Goal: Task Accomplishment & Management: Complete application form

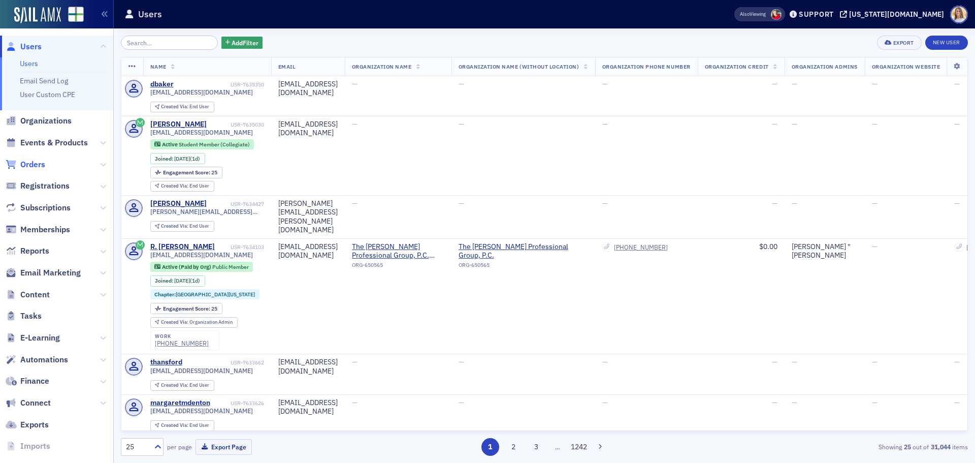
click at [42, 163] on span "Orders" at bounding box center [32, 164] width 25 height 11
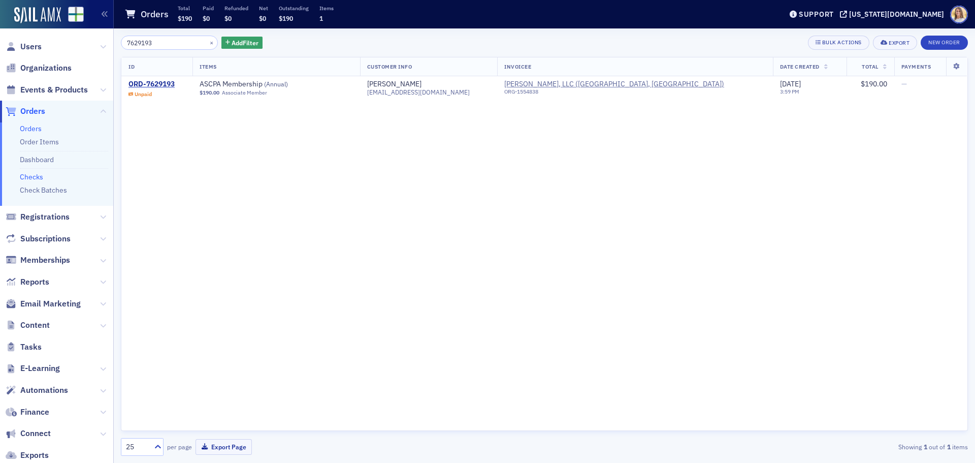
type input "7629193"
click at [27, 175] on link "Checks" at bounding box center [31, 176] width 23 height 9
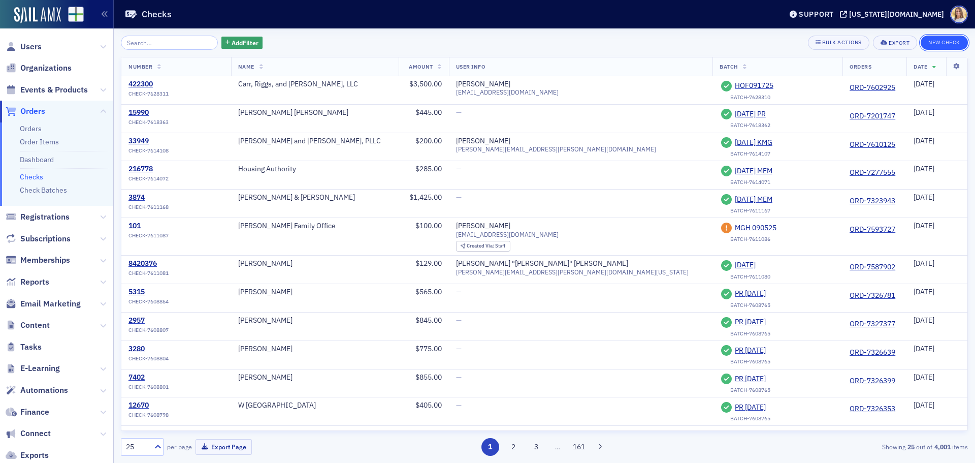
click at [945, 49] on button "New Check" at bounding box center [944, 43] width 47 height 14
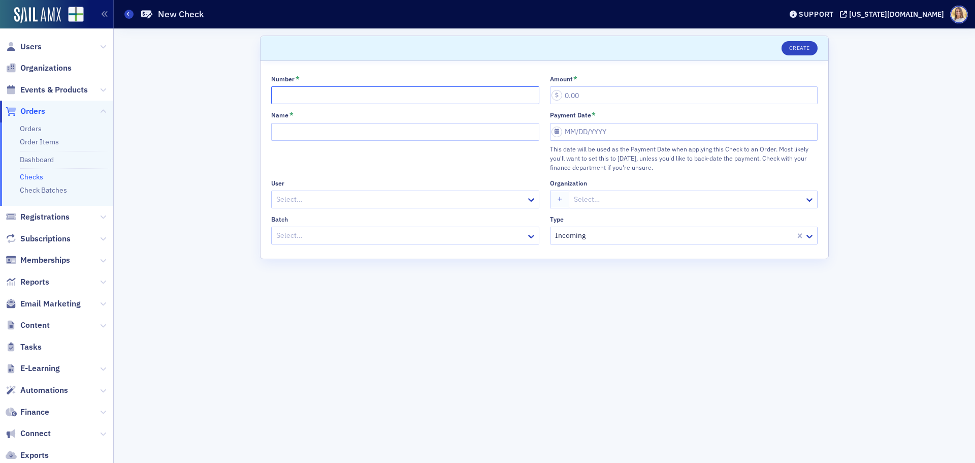
click at [349, 90] on input "Number *" at bounding box center [405, 95] width 268 height 18
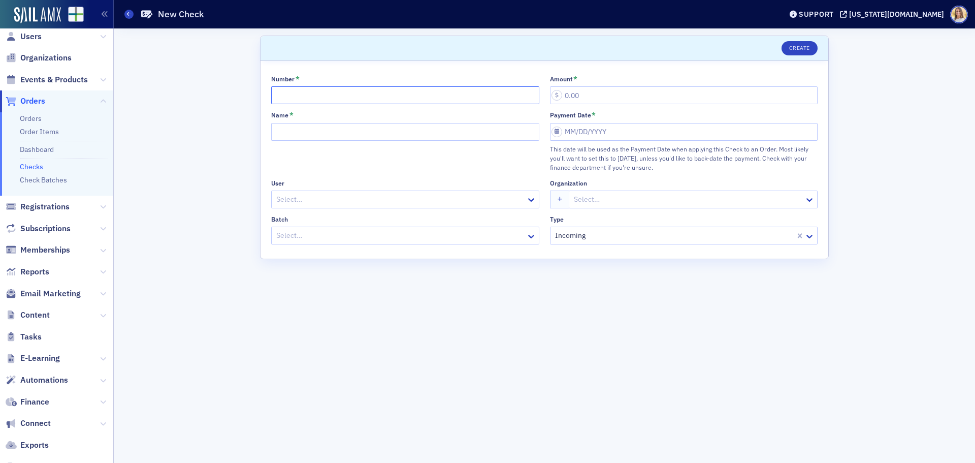
scroll to position [14, 0]
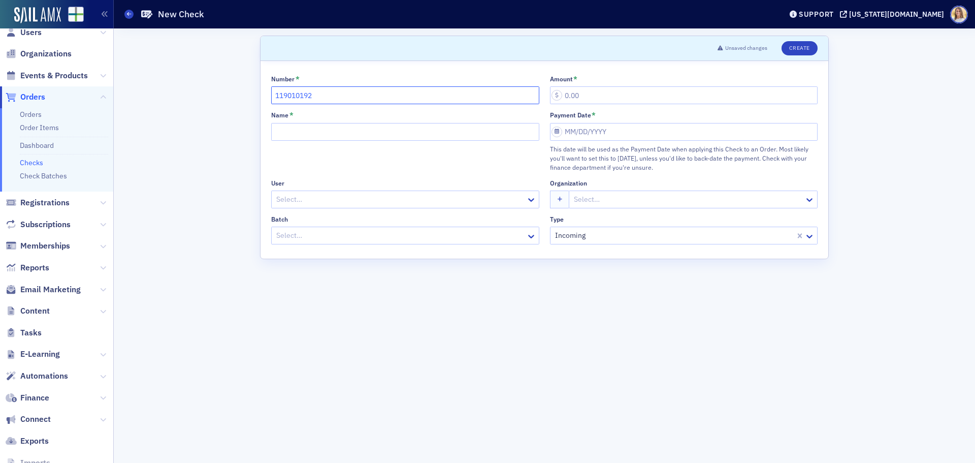
type input "119010192"
type input "190.00"
type input "Wareb [PERSON_NAME]"
select select "8"
select select "2025"
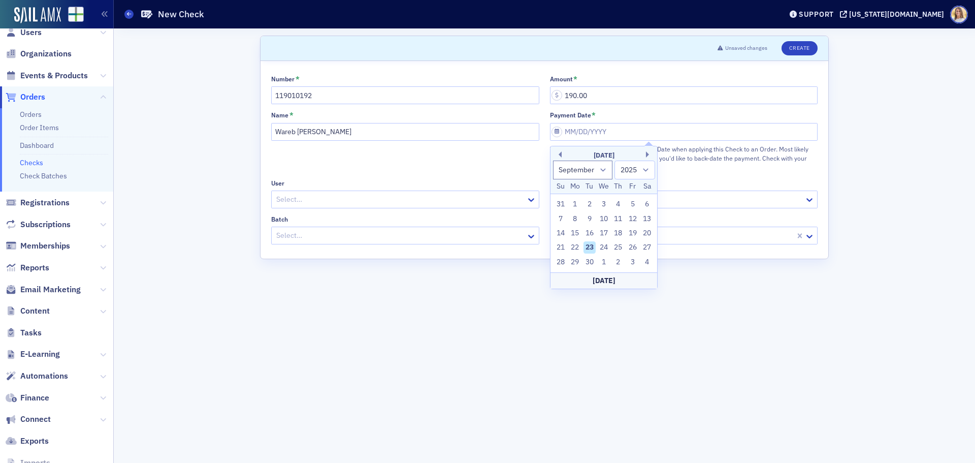
drag, startPoint x: 592, startPoint y: 247, endPoint x: 302, endPoint y: 180, distance: 297.7
click at [590, 247] on div "23" at bounding box center [590, 247] width 12 height 12
type input "[DATE]"
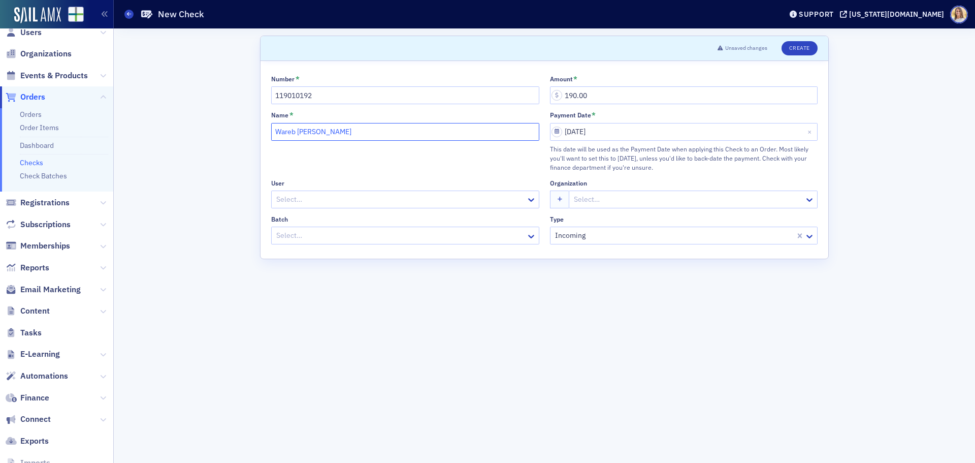
click at [290, 133] on input "Wareb [PERSON_NAME]" at bounding box center [405, 132] width 268 height 18
click at [297, 132] on input "[PERSON_NAME]" at bounding box center [405, 132] width 268 height 18
type input "[PERSON_NAME]"
click at [333, 238] on div at bounding box center [400, 235] width 250 height 13
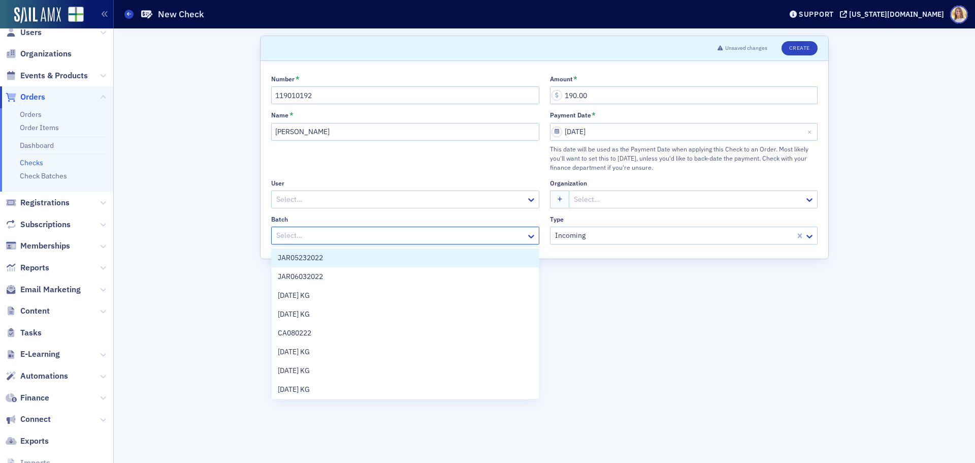
type input "-"
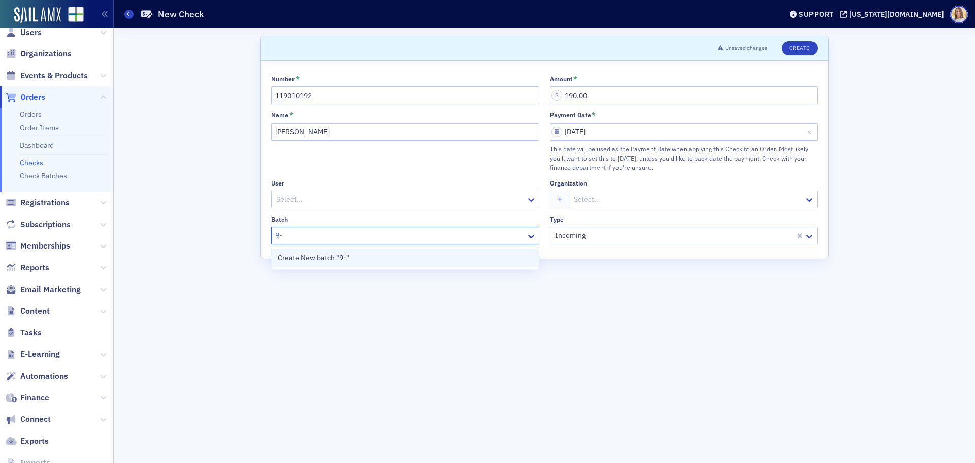
click at [369, 256] on div "Create New batch "9-"" at bounding box center [405, 257] width 255 height 11
type input "9-"
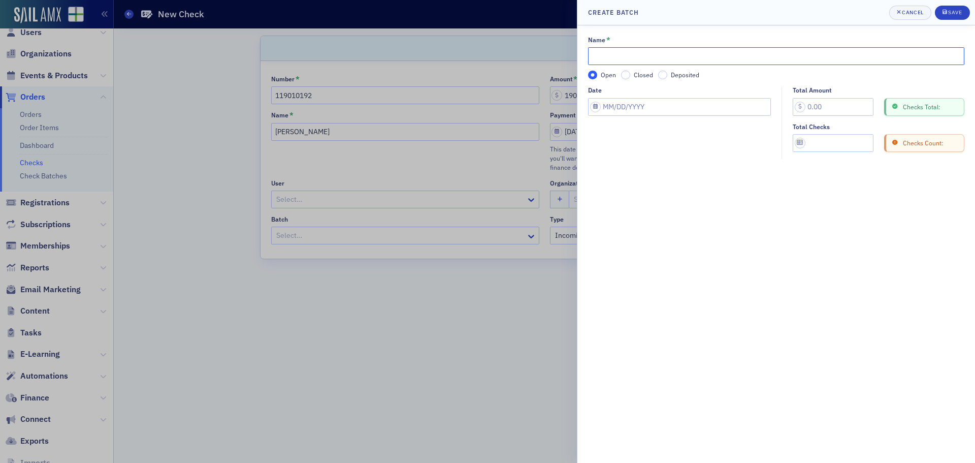
click at [641, 49] on input "Name *" at bounding box center [776, 56] width 376 height 18
type input "-"
type input "[DATE] MEM"
click at [697, 100] on input "Date" at bounding box center [679, 107] width 183 height 18
select select "8"
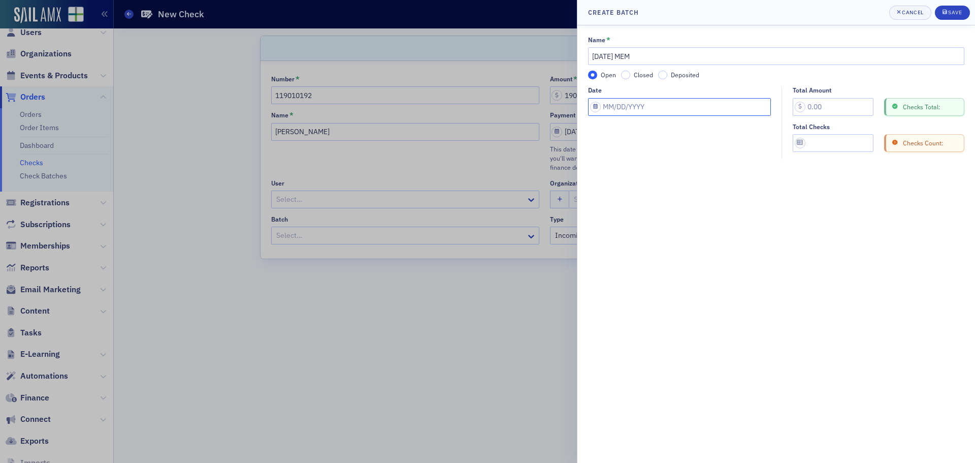
select select "2025"
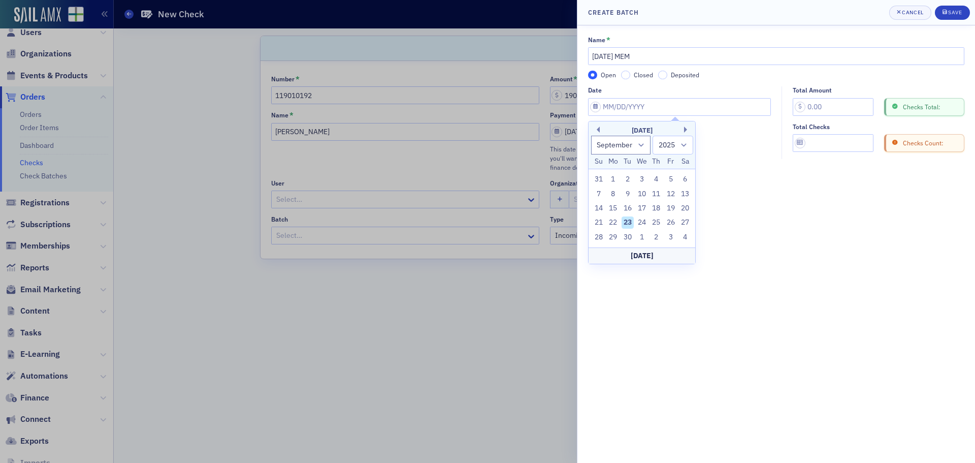
click at [628, 218] on div "23" at bounding box center [628, 222] width 12 height 12
type input "[DATE]"
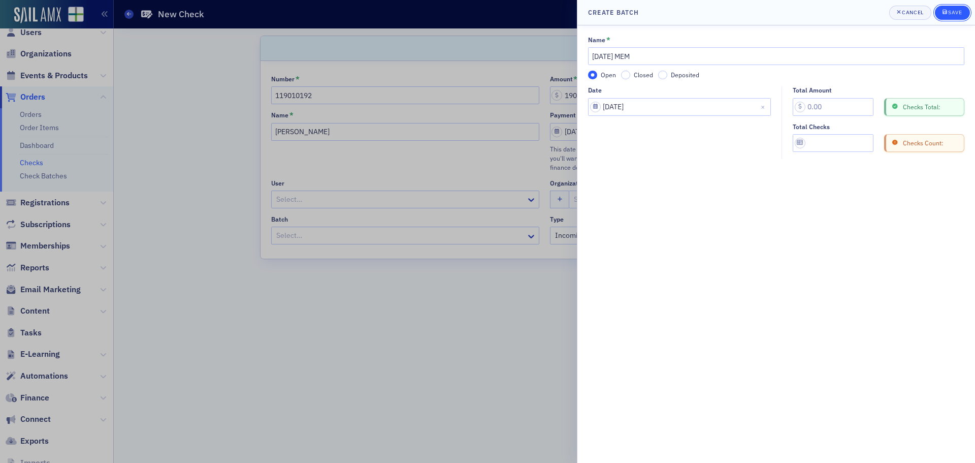
click at [946, 9] on div "submit" at bounding box center [946, 13] width 6 height 8
click at [950, 11] on div "Save" at bounding box center [955, 13] width 14 height 6
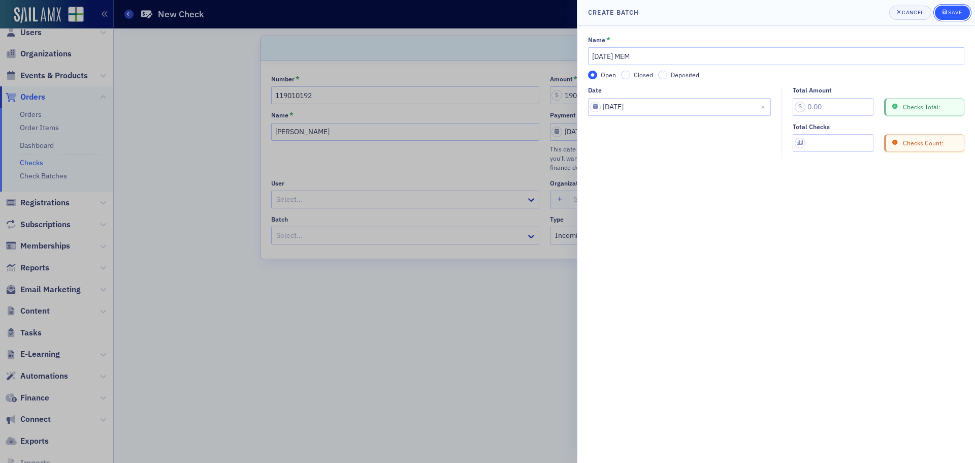
click at [950, 11] on div "Save" at bounding box center [955, 13] width 14 height 6
click at [839, 111] on input "Total Amount" at bounding box center [833, 107] width 81 height 18
click at [834, 194] on div "Name * [DATE] MEM Open Closed Deposited Date [DATE] Total Amount Checks Total: …" at bounding box center [777, 243] width 398 height 437
click at [917, 10] on div "Cancel" at bounding box center [912, 13] width 21 height 6
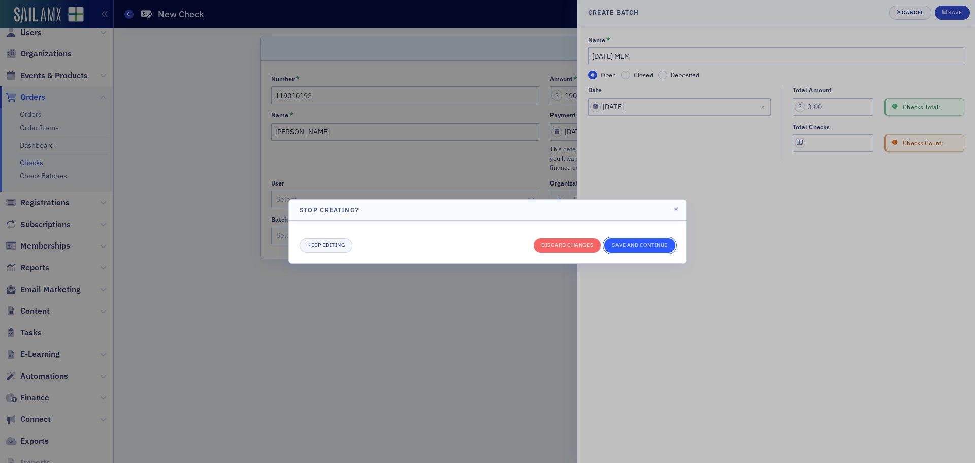
click at [634, 246] on button "Save and continue" at bounding box center [640, 245] width 71 height 14
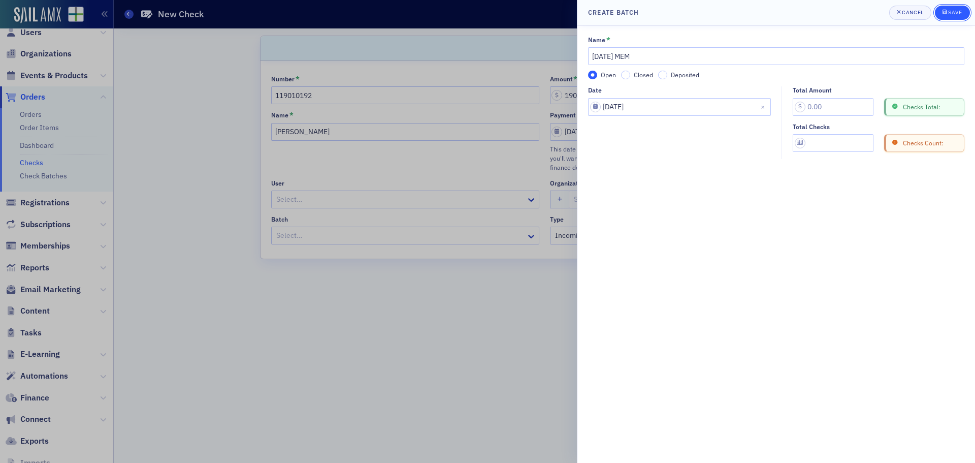
click at [951, 12] on div "Save" at bounding box center [955, 13] width 14 height 6
click at [919, 10] on div "Cancel" at bounding box center [912, 13] width 21 height 6
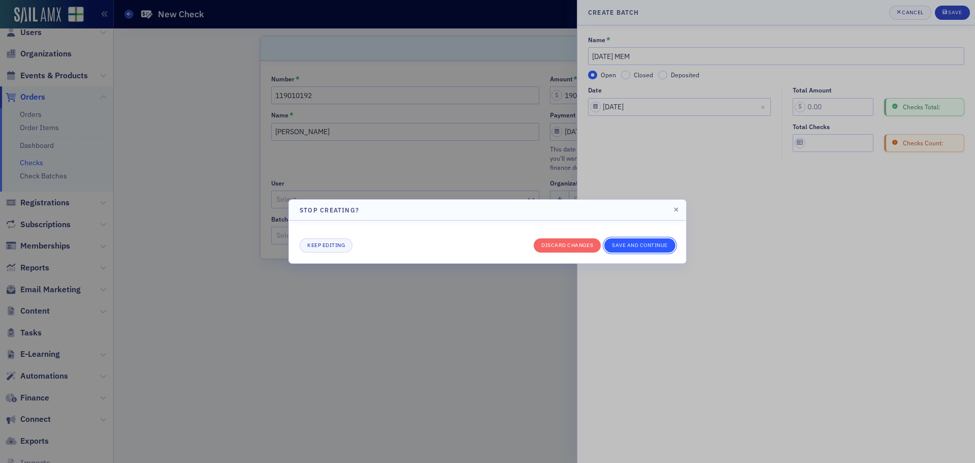
click at [649, 245] on button "Save and continue" at bounding box center [640, 245] width 71 height 14
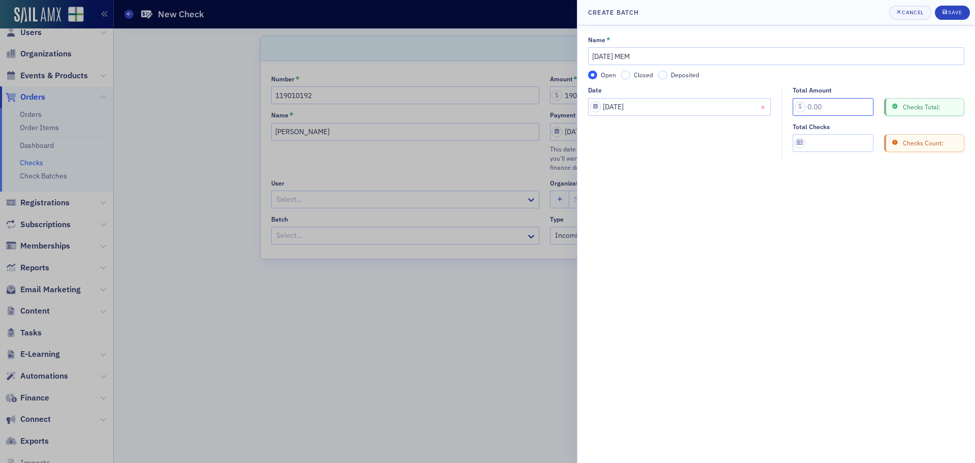
drag, startPoint x: 838, startPoint y: 107, endPoint x: 765, endPoint y: 109, distance: 73.2
click at [765, 109] on div "Date [DATE] Total Amount Checks Total: Total Checks Checks Count:" at bounding box center [776, 122] width 376 height 73
click at [952, 19] on button "Save" at bounding box center [952, 13] width 35 height 14
drag, startPoint x: 841, startPoint y: 106, endPoint x: 748, endPoint y: 117, distance: 93.6
click at [748, 117] on div "Date [DATE] Total Amount 190.00 Checks Total: Total Checks Checks Count:" at bounding box center [776, 122] width 376 height 73
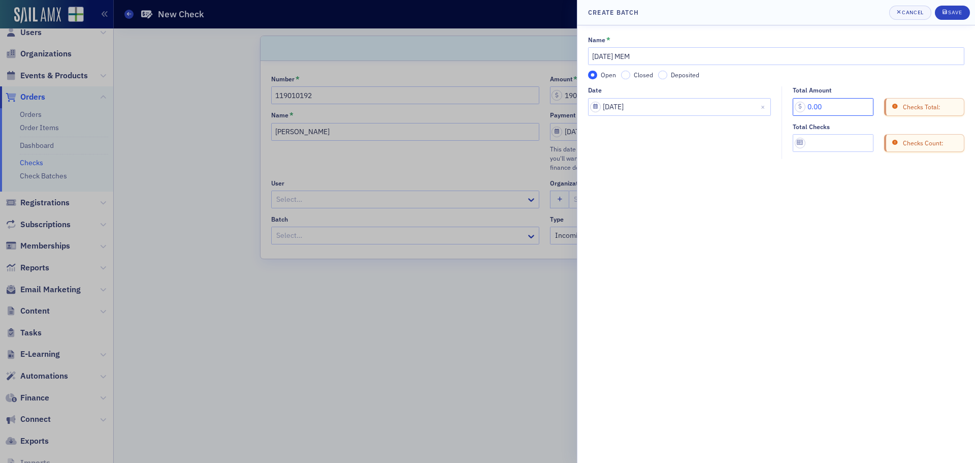
type input "0.00"
click at [829, 241] on div "Name * [DATE] MEM Open Closed Deposited Date [DATE] Total Amount 0.00 Checks To…" at bounding box center [777, 243] width 398 height 437
click at [952, 15] on div "Save" at bounding box center [955, 13] width 14 height 6
click at [926, 20] on header "Create batch Cancel Save" at bounding box center [777, 12] width 398 height 25
click at [922, 15] on div "Cancel" at bounding box center [912, 13] width 21 height 6
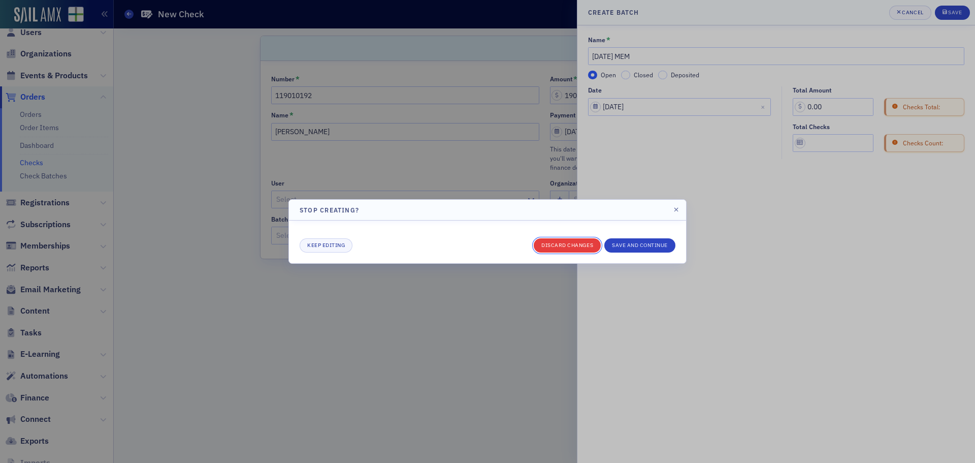
click at [569, 245] on button "Discard changes" at bounding box center [567, 245] width 67 height 14
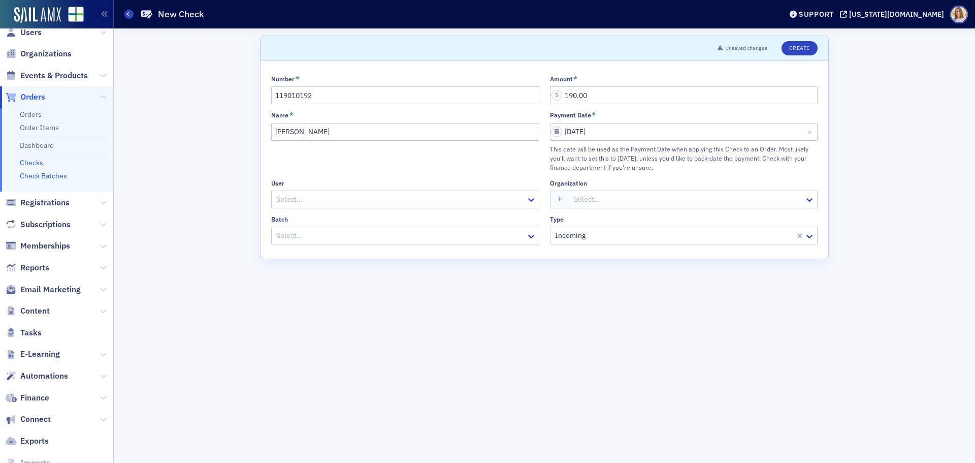
click at [38, 175] on link "Check Batches" at bounding box center [43, 175] width 47 height 9
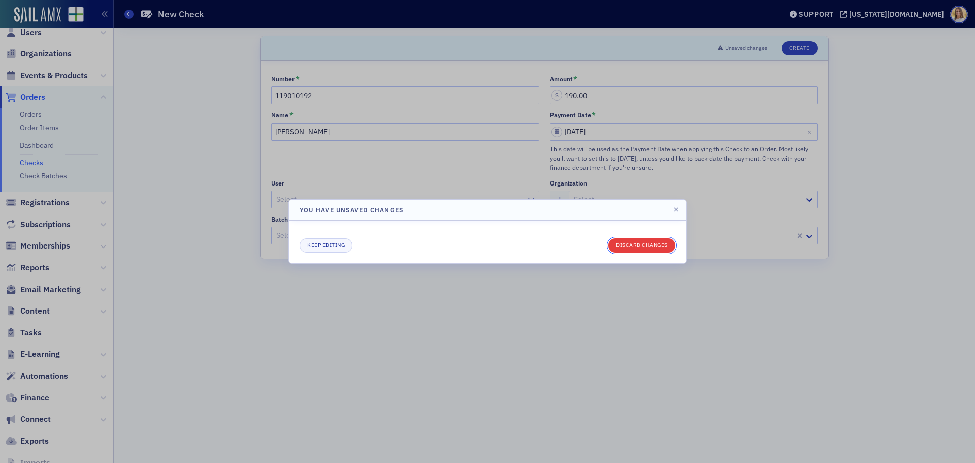
click at [637, 249] on button "Discard changes" at bounding box center [642, 245] width 67 height 14
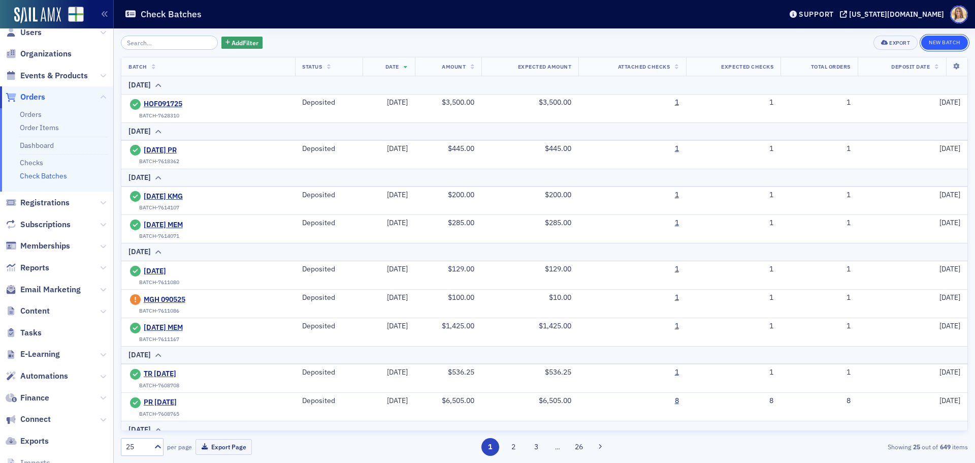
click at [961, 41] on button "New Batch" at bounding box center [944, 43] width 47 height 14
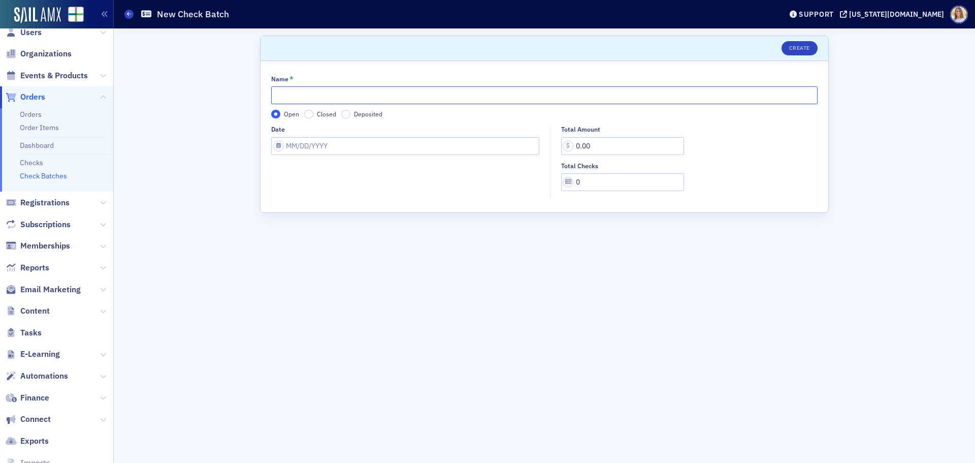
click at [429, 90] on input "Name *" at bounding box center [544, 95] width 547 height 18
type input "-"
type input "[DATE]"
click at [360, 149] on input "Date" at bounding box center [405, 146] width 268 height 18
select select "8"
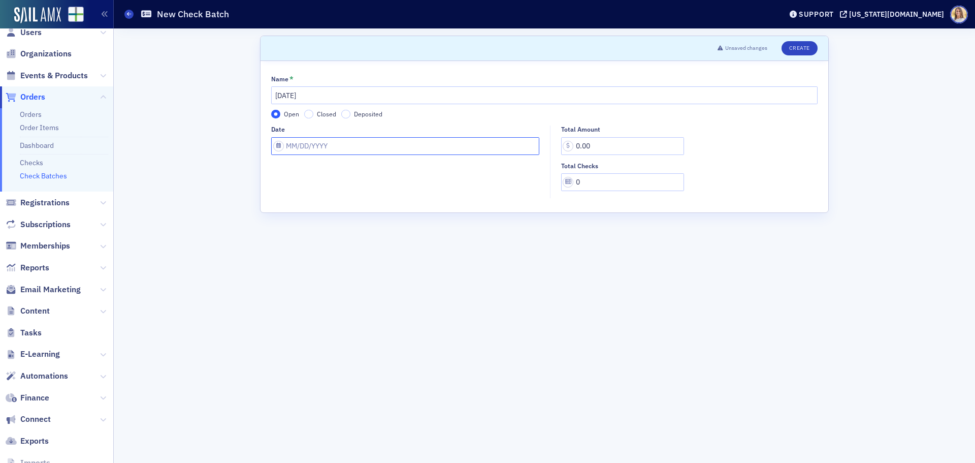
select select "2025"
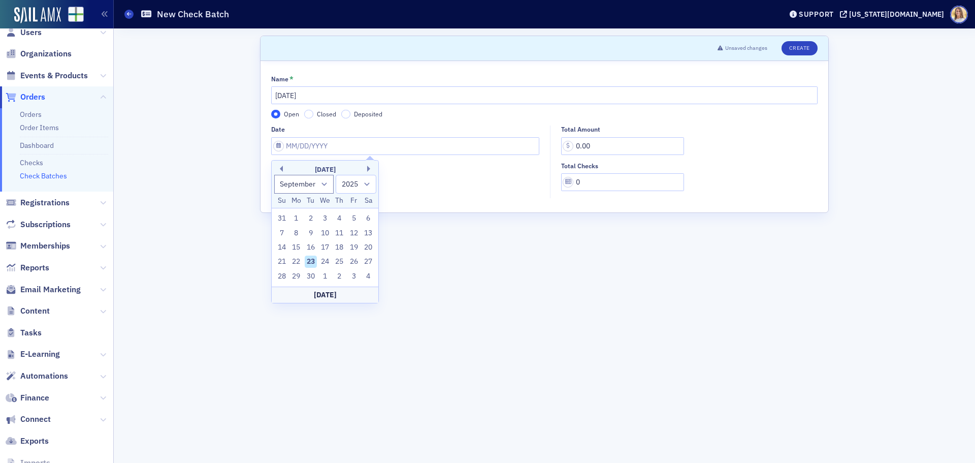
click at [312, 262] on div "23" at bounding box center [311, 262] width 12 height 12
type input "[DATE]"
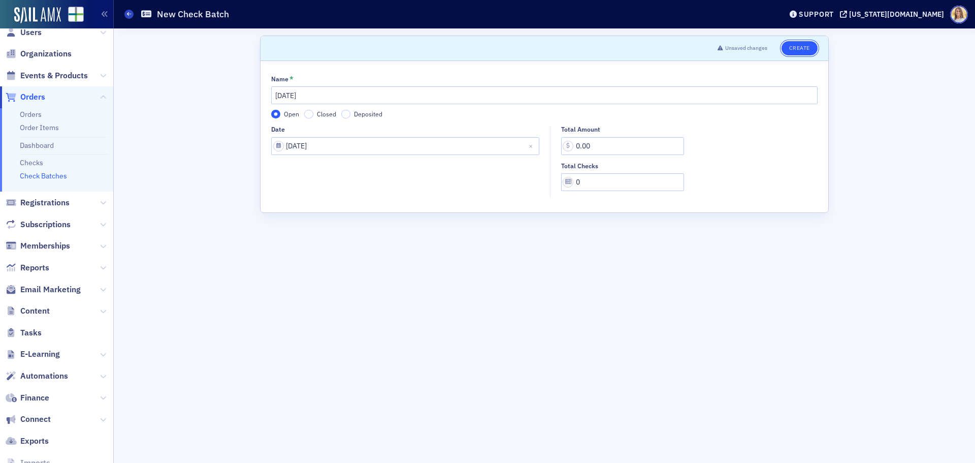
click at [802, 48] on button "Create" at bounding box center [800, 48] width 36 height 14
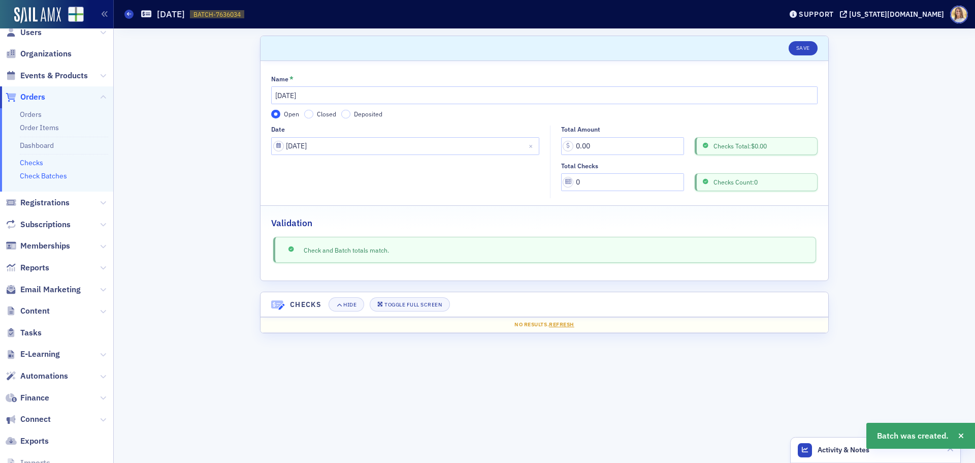
drag, startPoint x: 36, startPoint y: 154, endPoint x: 36, endPoint y: 160, distance: 5.6
click at [36, 154] on li "Checks" at bounding box center [64, 161] width 88 height 14
click at [35, 163] on link "Checks" at bounding box center [31, 162] width 23 height 9
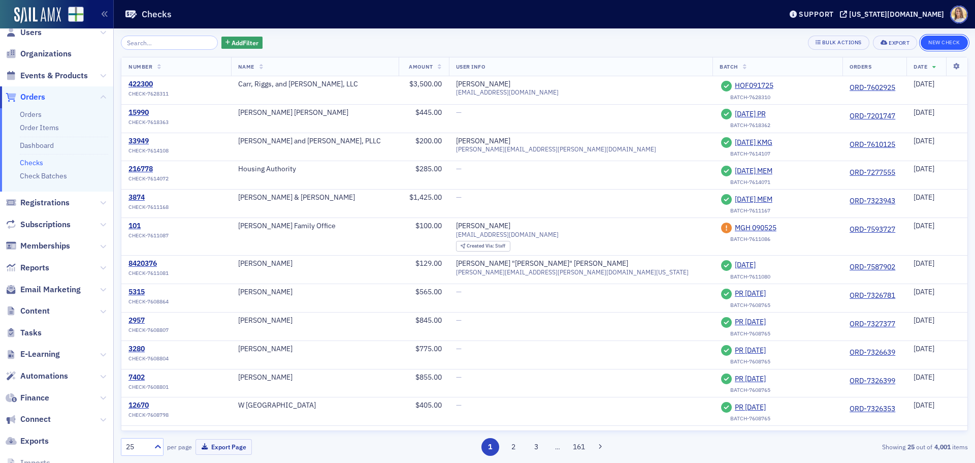
click at [938, 46] on button "New Check" at bounding box center [944, 43] width 47 height 14
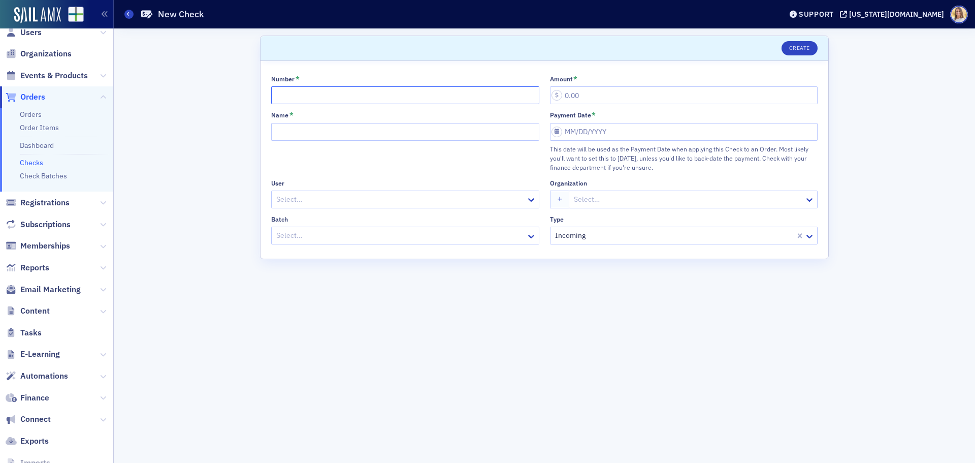
click at [394, 98] on input "Number *" at bounding box center [405, 95] width 268 height 18
type input "119010192"
type input "190.00"
type input "[PERSON_NAME]"
select select "8"
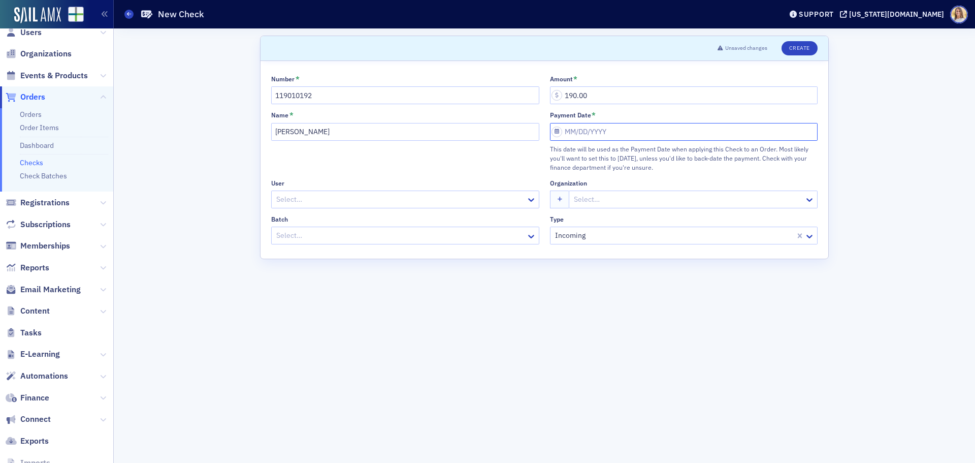
select select "2025"
click at [592, 245] on div "23" at bounding box center [590, 247] width 12 height 12
type input "[DATE]"
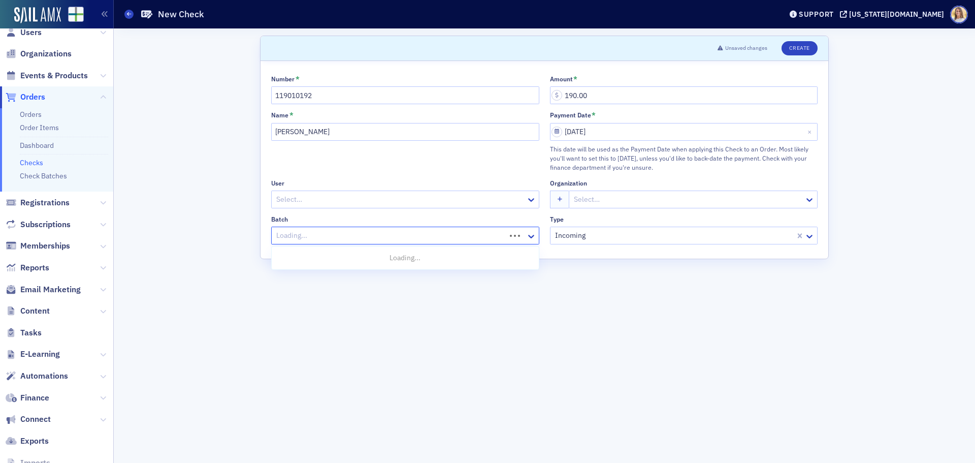
click at [432, 229] on div at bounding box center [390, 235] width 230 height 13
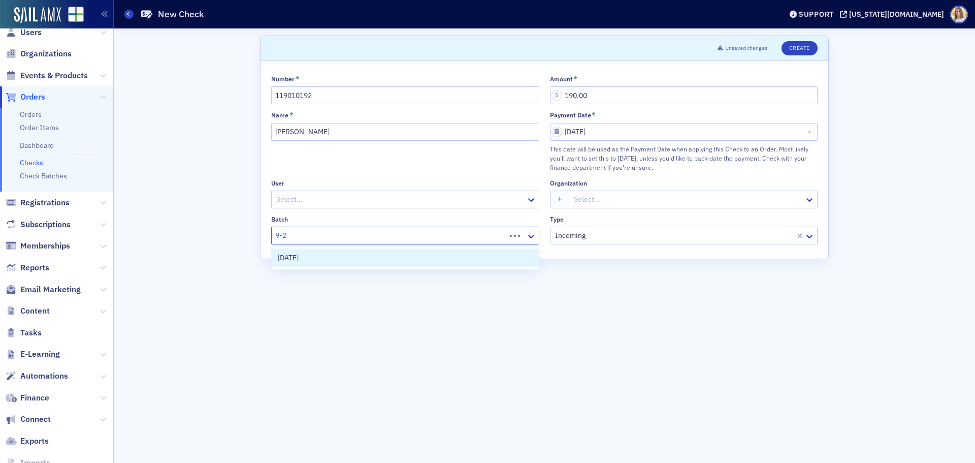
type input "9-23"
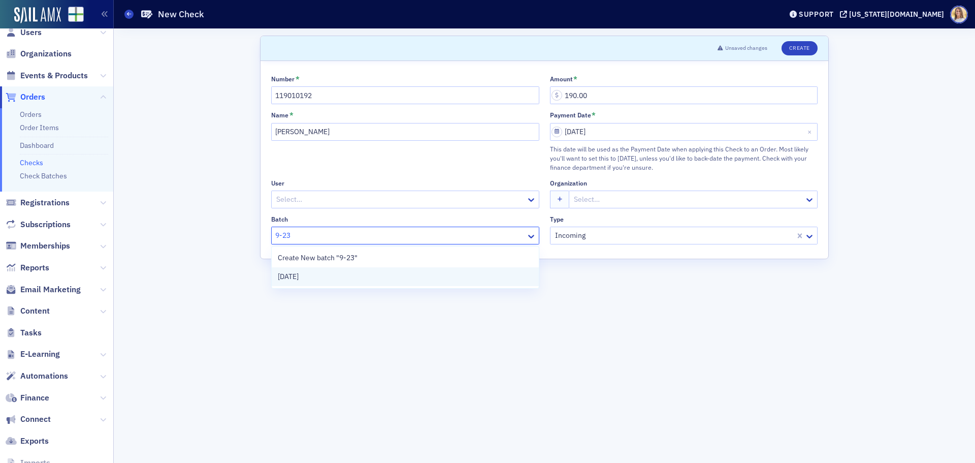
click at [395, 279] on div "[DATE]" at bounding box center [405, 276] width 255 height 11
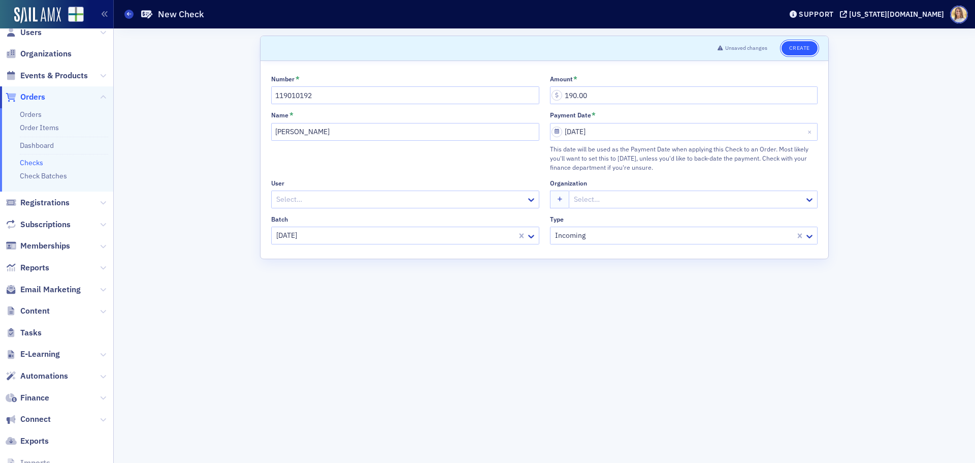
click at [808, 52] on button "Create" at bounding box center [800, 48] width 36 height 14
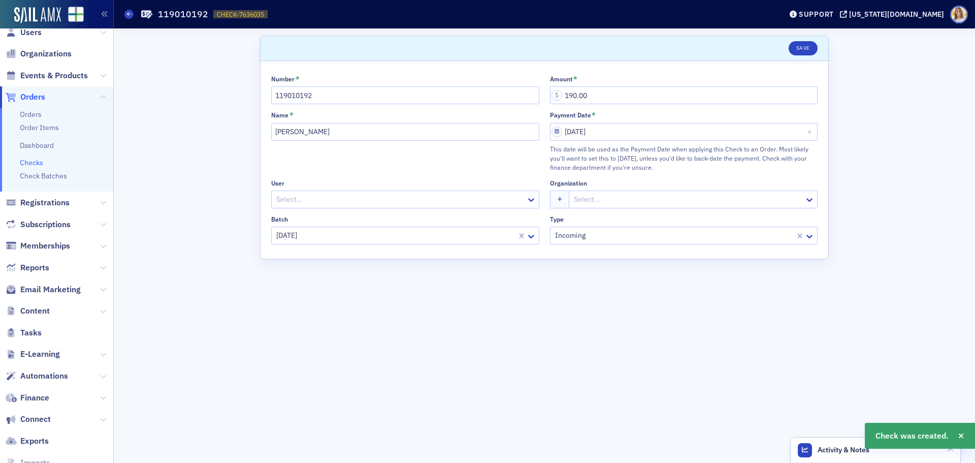
click at [328, 241] on div at bounding box center [395, 235] width 241 height 13
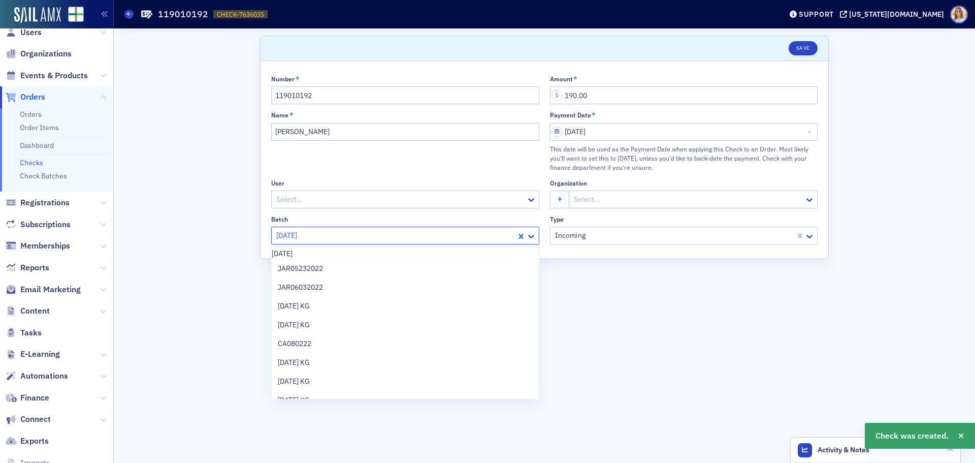
click at [250, 14] on span "CHECK-7636035" at bounding box center [240, 14] width 47 height 9
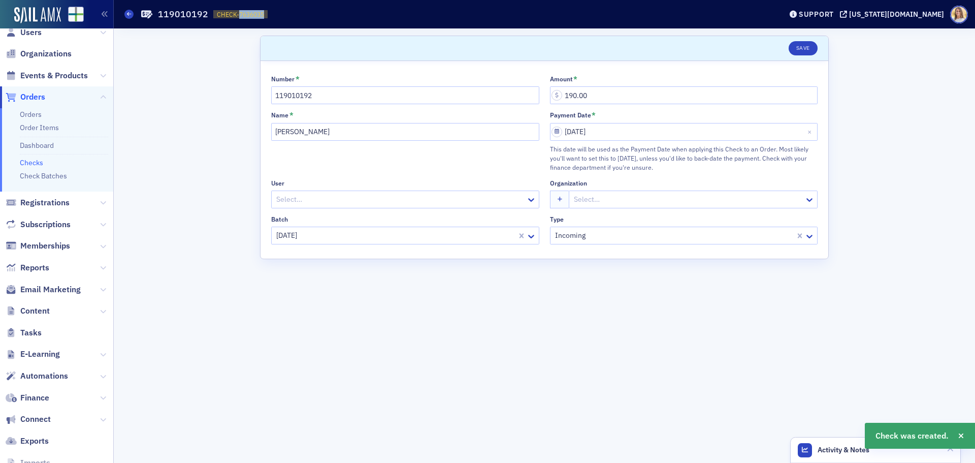
click at [250, 14] on span "CHECK-7636035" at bounding box center [240, 14] width 47 height 9
copy span "CHECK-7636035 7636035"
click at [37, 98] on span "Orders" at bounding box center [32, 96] width 25 height 11
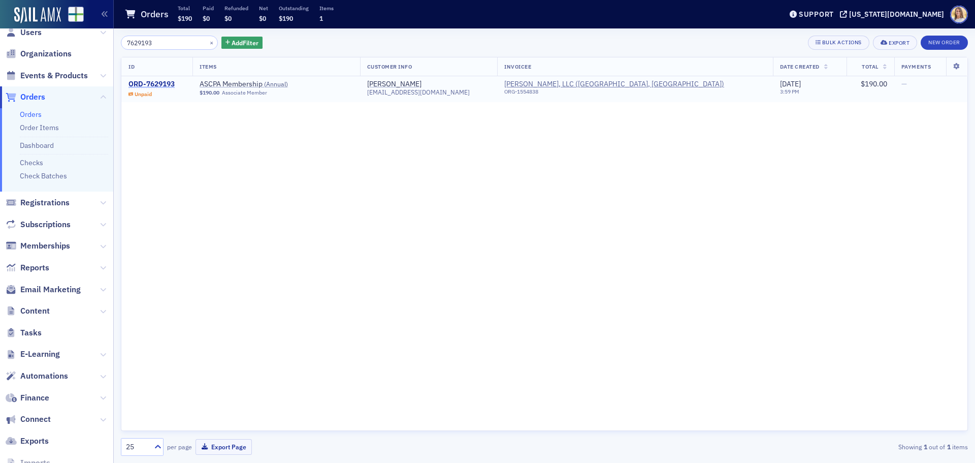
click at [168, 82] on div "ORD-7629193" at bounding box center [152, 84] width 46 height 9
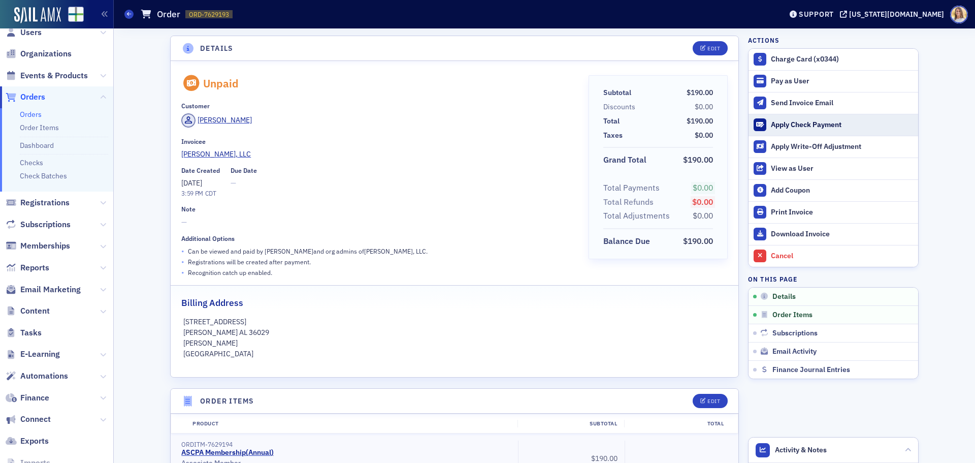
click at [841, 122] on div "Apply Check Payment" at bounding box center [842, 124] width 142 height 9
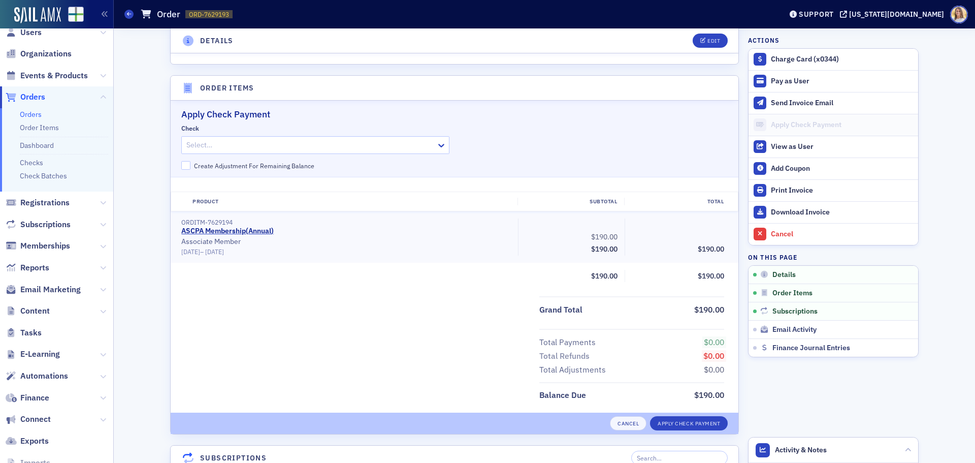
scroll to position [355, 0]
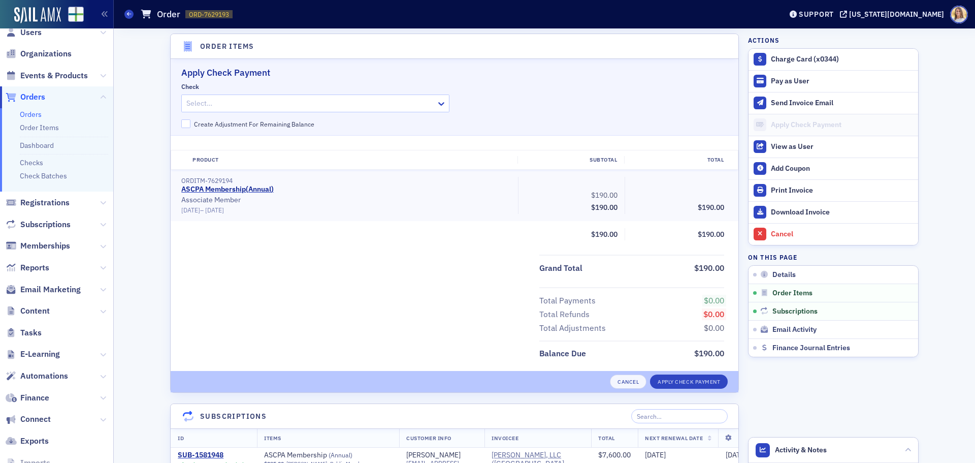
click at [243, 102] on div at bounding box center [310, 103] width 250 height 13
paste input "CHECK-7636035"
type input "CHECK-7636035"
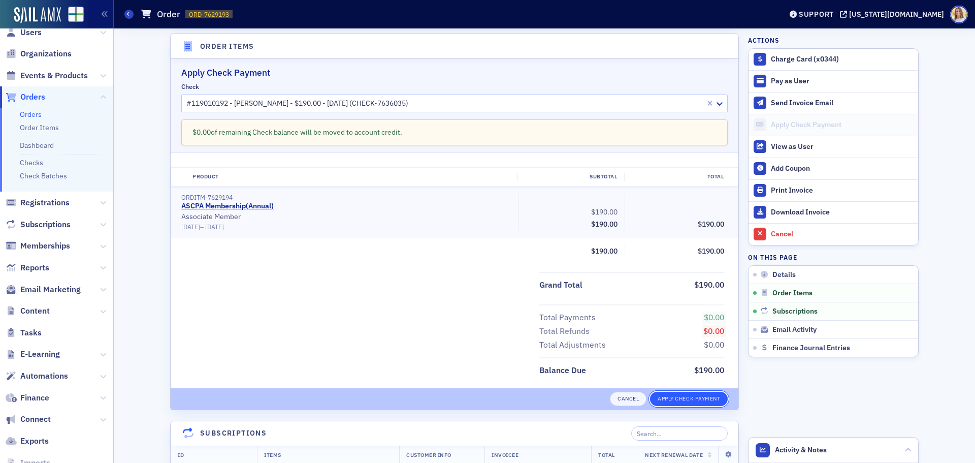
click at [707, 398] on button "Apply Check Payment" at bounding box center [689, 399] width 78 height 14
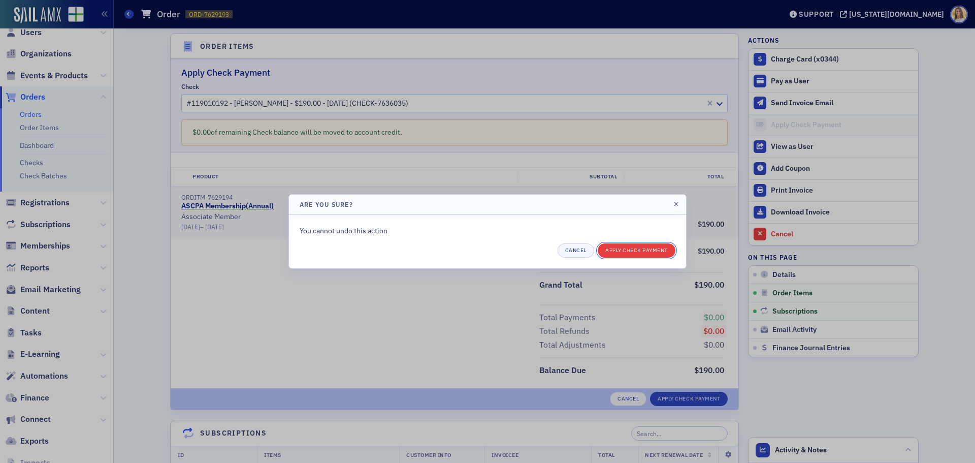
click at [630, 250] on button "Apply Check Payment" at bounding box center [637, 250] width 78 height 14
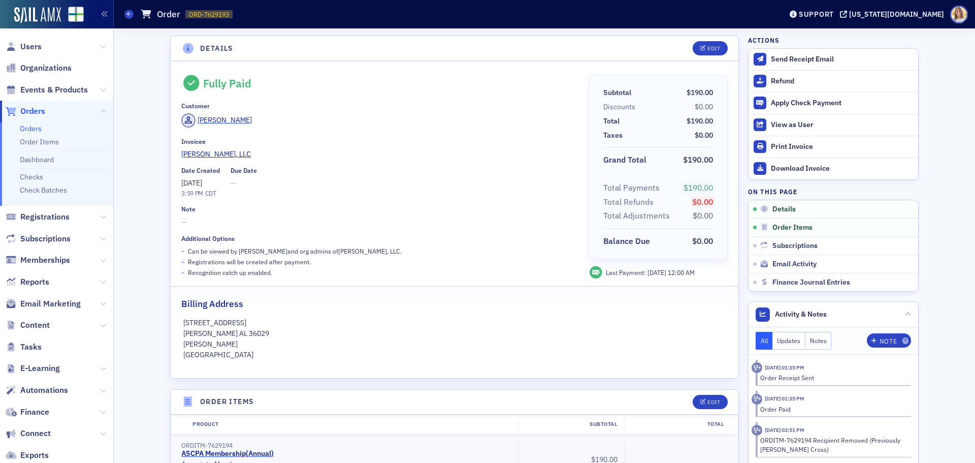
click at [59, 195] on li "Check Batches" at bounding box center [64, 190] width 88 height 10
click at [59, 194] on link "Check Batches" at bounding box center [43, 189] width 47 height 9
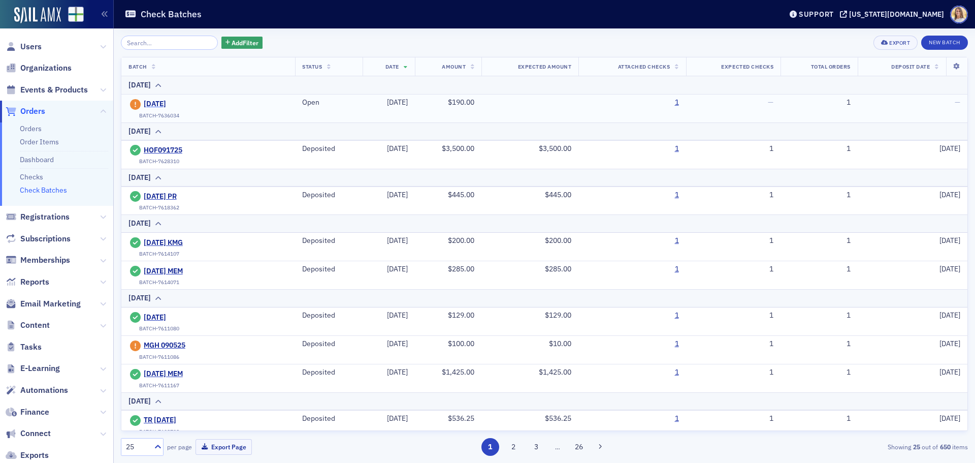
click at [171, 101] on span "[DATE]" at bounding box center [190, 104] width 92 height 9
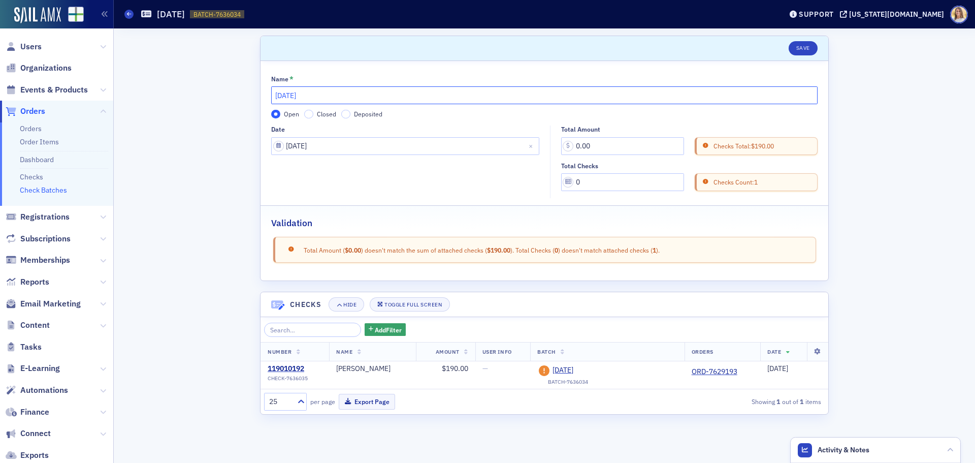
click at [421, 99] on input "[DATE]" at bounding box center [544, 95] width 547 height 18
type input "[DATE] MEM"
drag, startPoint x: 627, startPoint y: 146, endPoint x: 572, endPoint y: 142, distance: 55.6
click at [572, 142] on input "0.00" at bounding box center [622, 146] width 123 height 18
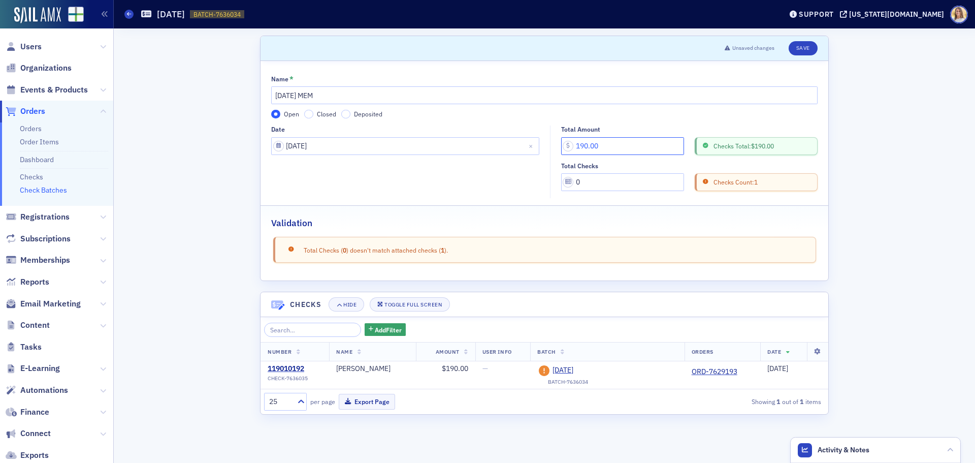
type input "190.00"
drag, startPoint x: 643, startPoint y: 181, endPoint x: 562, endPoint y: 176, distance: 80.9
click at [562, 176] on input "0" at bounding box center [622, 182] width 123 height 18
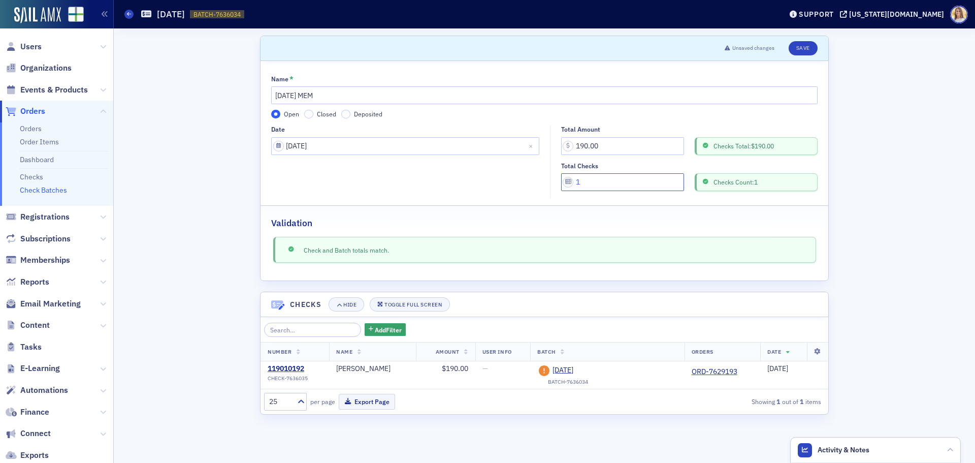
type input "1"
click at [310, 115] on input "Closed" at bounding box center [308, 114] width 9 height 9
click at [807, 52] on button "Save" at bounding box center [803, 48] width 29 height 14
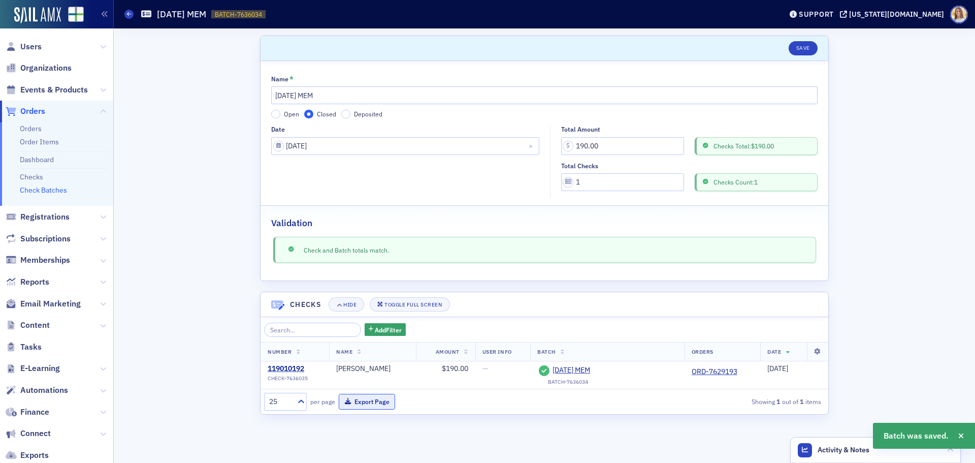
click at [382, 398] on button "Export Page" at bounding box center [367, 402] width 56 height 16
click at [813, 50] on button "Save" at bounding box center [803, 48] width 29 height 14
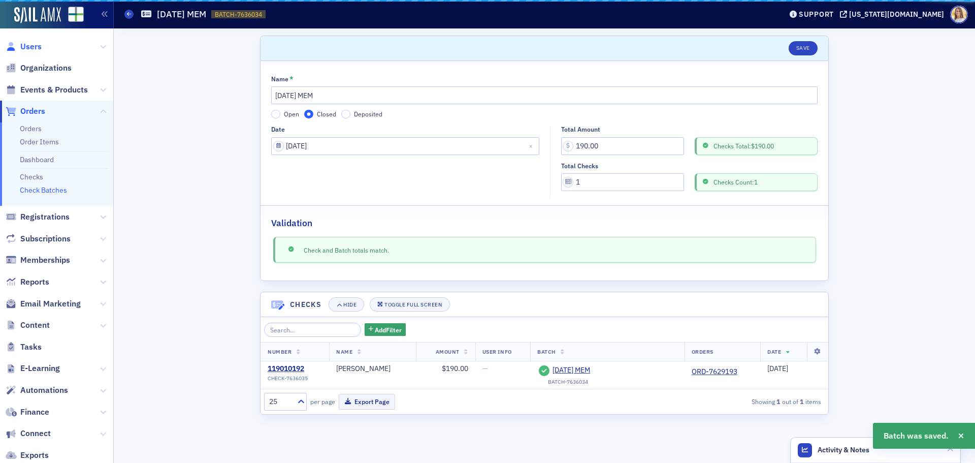
click at [38, 45] on span "Users" at bounding box center [30, 46] width 21 height 11
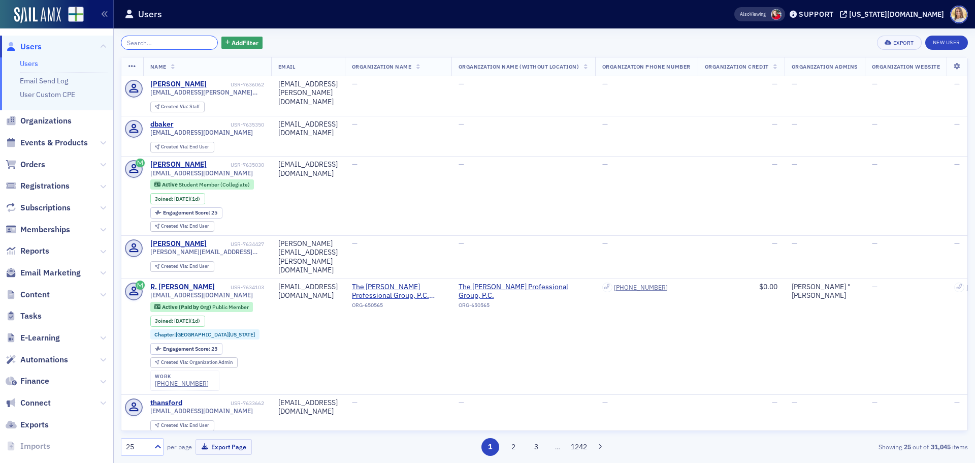
click at [170, 45] on input "search" at bounding box center [169, 43] width 97 height 14
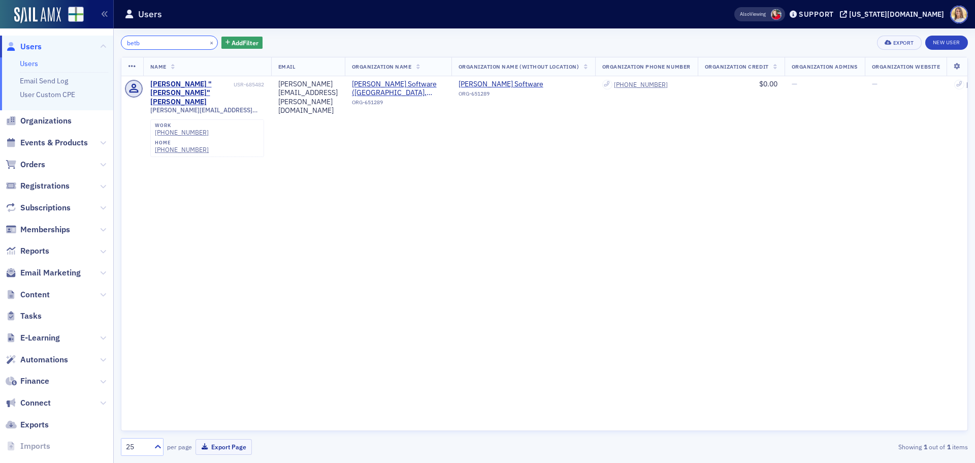
type input "betb"
